Goal: Transaction & Acquisition: Purchase product/service

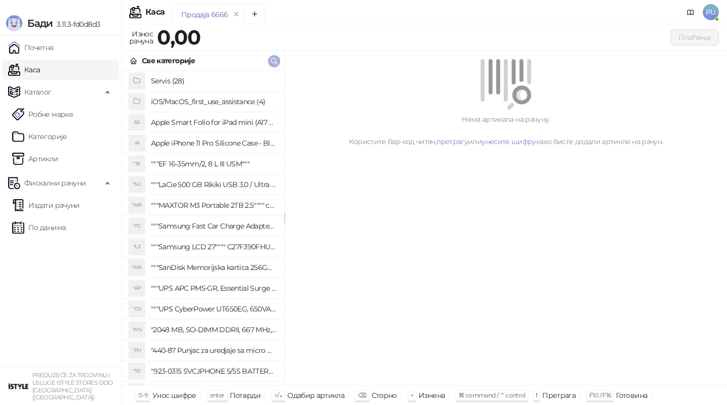
click at [277, 57] on icon "button" at bounding box center [274, 61] width 8 height 8
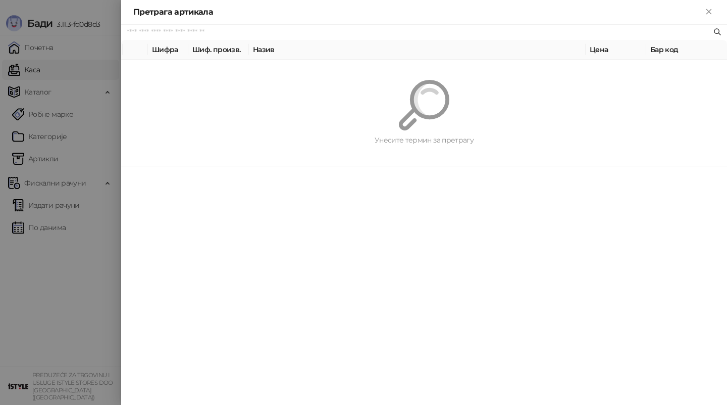
paste input "*********"
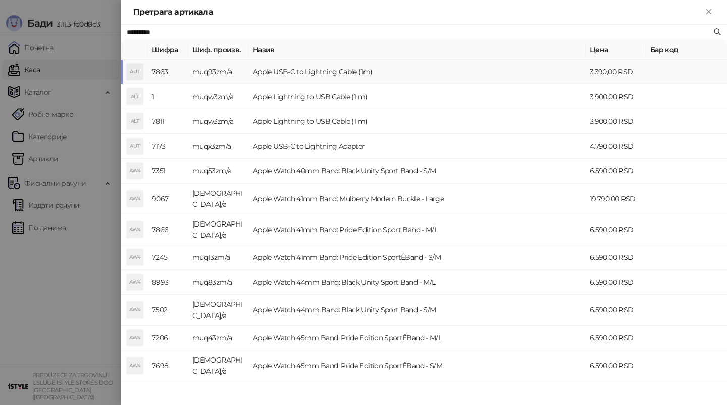
click at [430, 69] on td "Apple USB-C to Lightning Cable (1m)" at bounding box center [417, 72] width 337 height 25
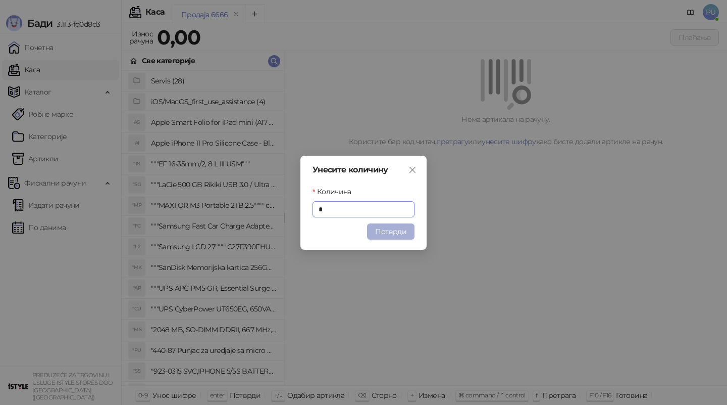
click at [397, 234] on button "Потврди" at bounding box center [390, 231] width 47 height 16
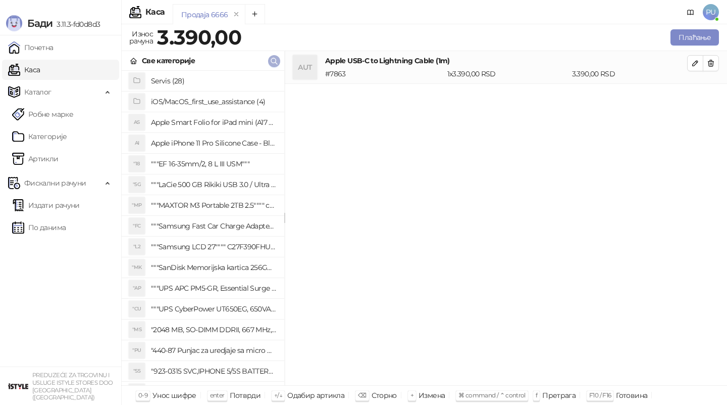
click at [274, 61] on icon "button" at bounding box center [274, 61] width 8 height 8
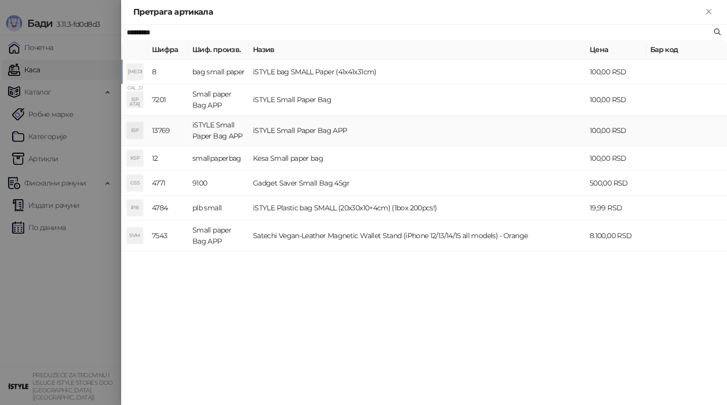
type input "*********"
click at [383, 125] on td "iSTYLE Small Paper Bag APP" at bounding box center [417, 130] width 337 height 31
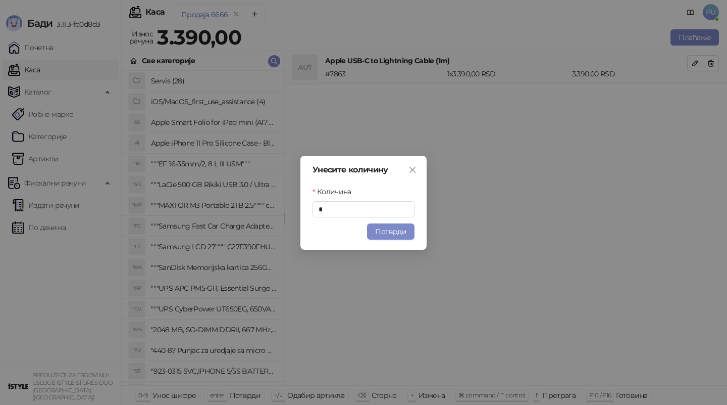
click at [389, 239] on div "Унесите количину Количина * Потврди" at bounding box center [364, 203] width 126 height 94
click at [393, 232] on button "Потврди" at bounding box center [390, 231] width 47 height 16
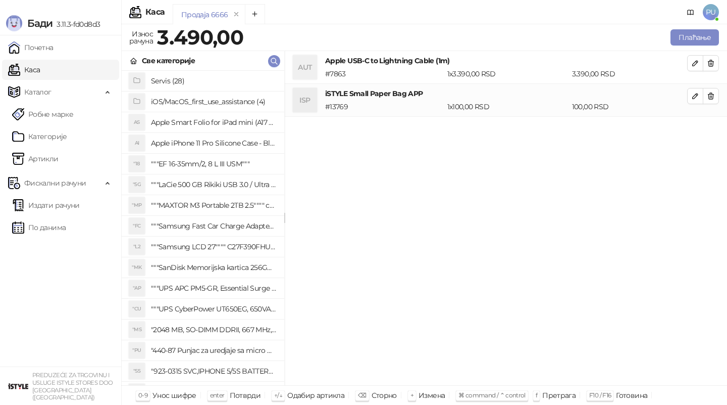
click at [514, 5] on div "Продаја 6666" at bounding box center [416, 15] width 486 height 23
click at [557, 17] on div "Продаја 6666" at bounding box center [416, 15] width 486 height 23
click at [696, 37] on button "Плаћање" at bounding box center [695, 37] width 48 height 16
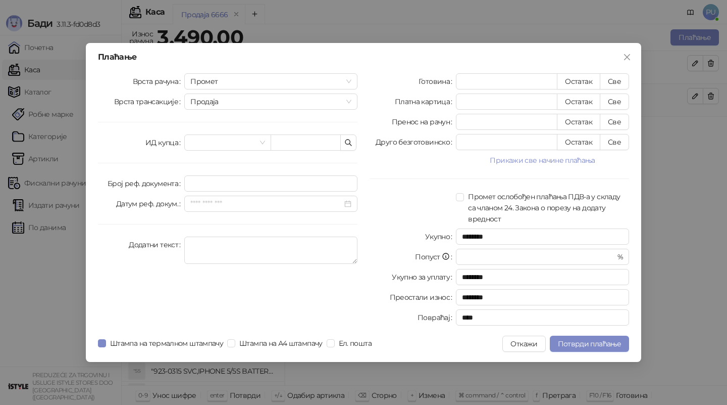
click at [429, 53] on div "Плаћање" at bounding box center [363, 57] width 531 height 8
click at [619, 77] on button "Све" at bounding box center [614, 81] width 29 height 16
type input "****"
click at [588, 343] on span "Потврди плаћање" at bounding box center [589, 343] width 63 height 9
